Goal: Task Accomplishment & Management: Use online tool/utility

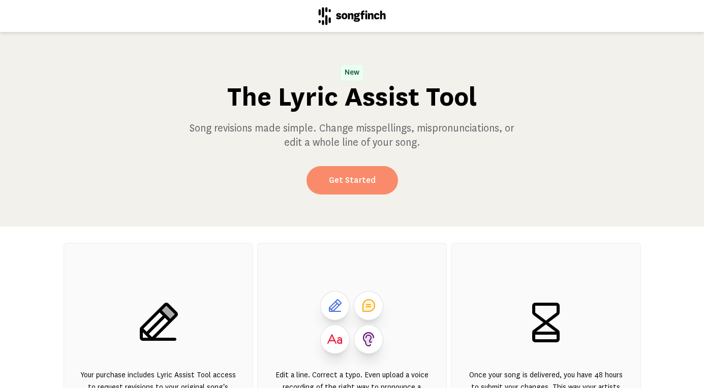
click at [358, 178] on link "Get Started" at bounding box center [351, 180] width 91 height 28
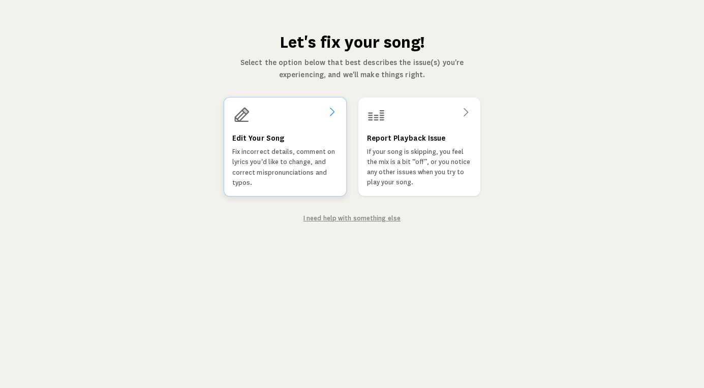
click at [309, 139] on div "Edit Your Song Fix incorrect details, comment on lyrics you'd like to change, a…" at bounding box center [285, 160] width 106 height 55
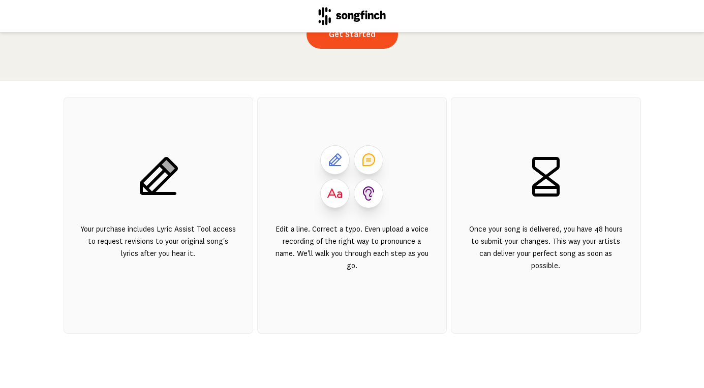
scroll to position [143, 0]
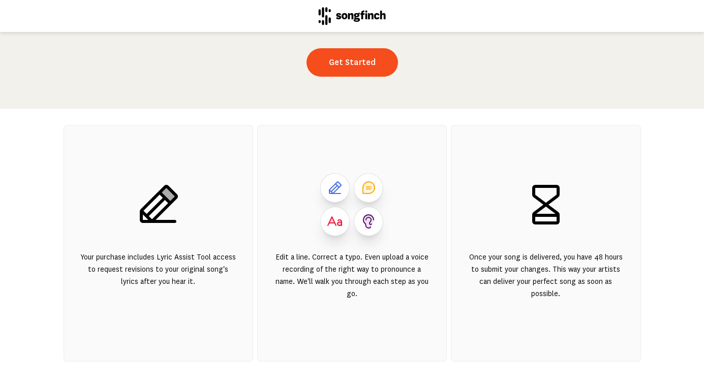
scroll to position [118, 0]
click at [333, 64] on link "Get Started" at bounding box center [351, 62] width 91 height 28
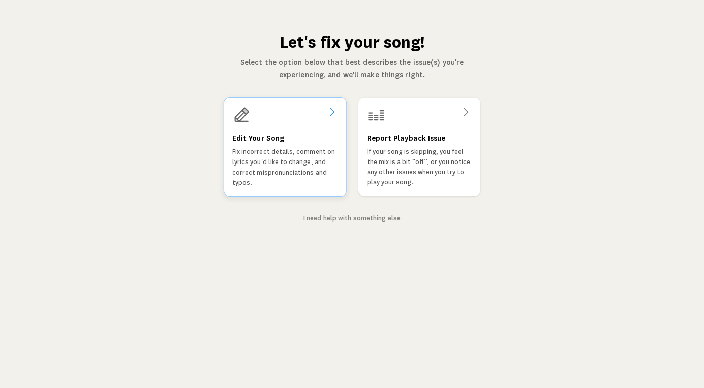
click at [305, 143] on div "Edit Your Song Fix incorrect details, comment on lyrics you'd like to change, a…" at bounding box center [285, 160] width 106 height 55
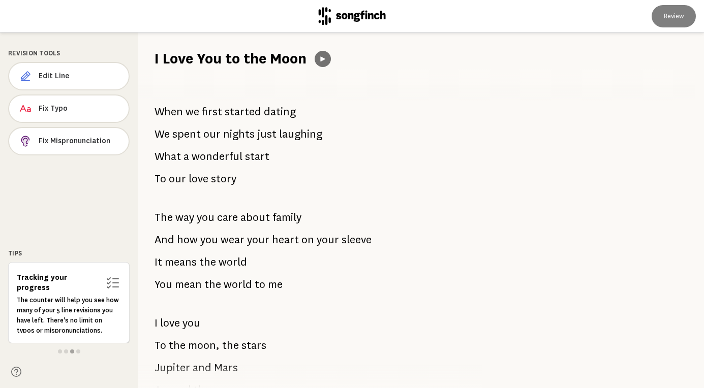
click at [325, 58] on icon at bounding box center [322, 58] width 5 height 5
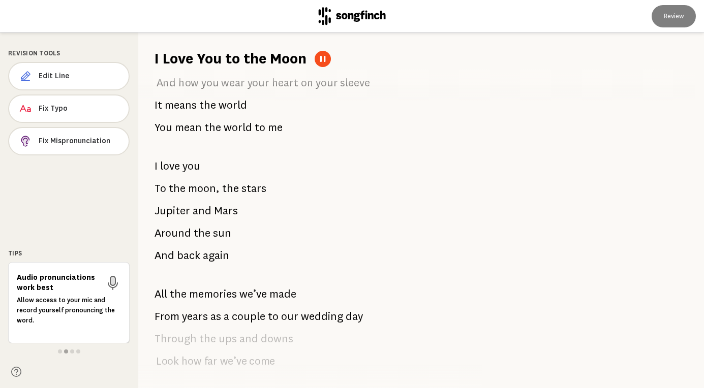
scroll to position [41, 0]
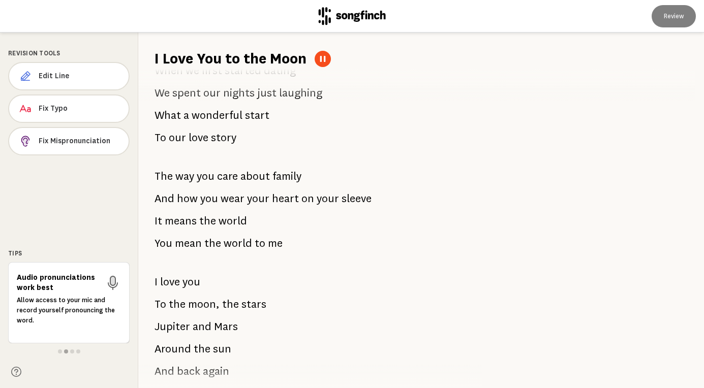
click at [324, 55] on button at bounding box center [322, 59] width 16 height 16
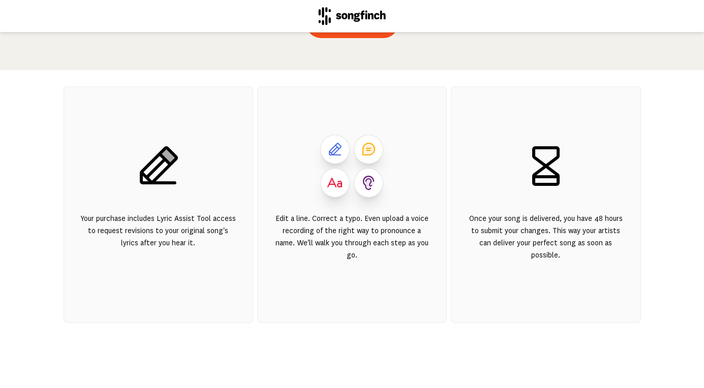
scroll to position [156, 0]
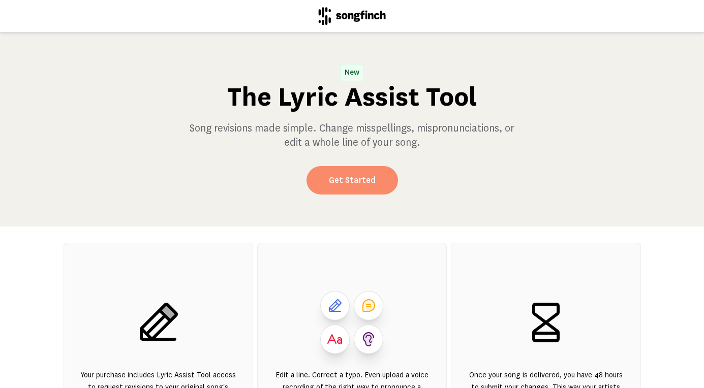
click at [380, 176] on link "Get Started" at bounding box center [351, 180] width 91 height 28
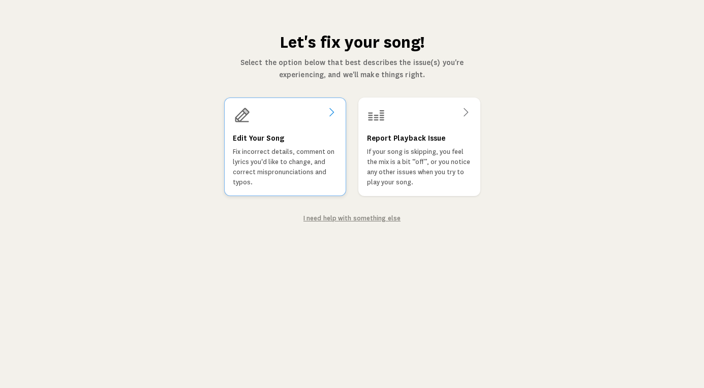
click at [290, 154] on p "Fix incorrect details, comment on lyrics you'd like to change, and correct misp…" at bounding box center [285, 167] width 105 height 41
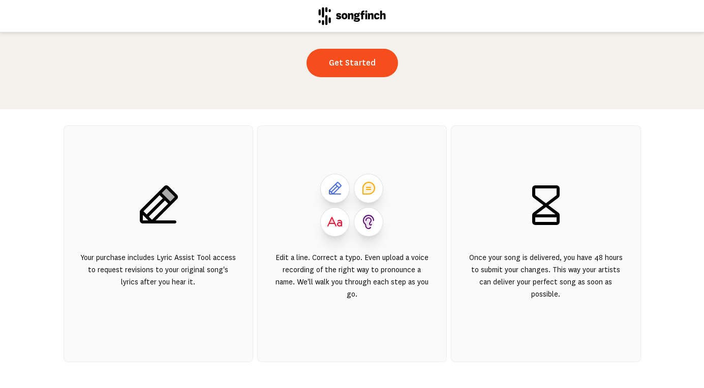
scroll to position [118, 0]
